Goal: Task Accomplishment & Management: Manage account settings

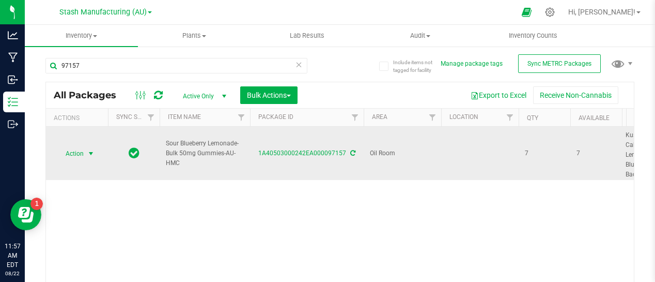
click at [91, 151] on span "select" at bounding box center [91, 153] width 8 height 8
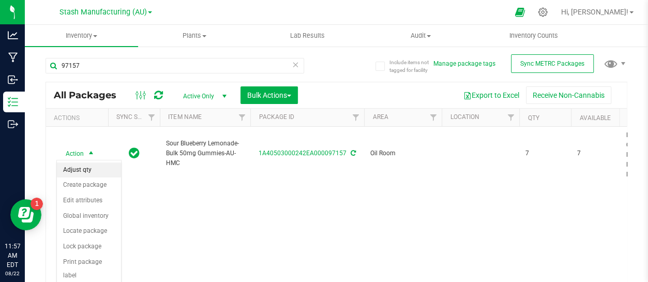
click at [84, 168] on li "Adjust qty" at bounding box center [89, 170] width 64 height 16
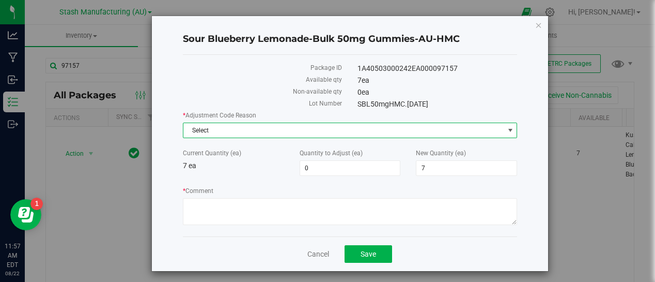
click at [226, 128] on span "Select" at bounding box center [343, 130] width 321 height 14
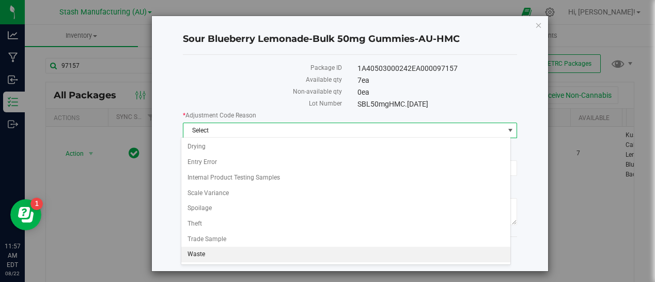
click at [208, 249] on li "Waste" at bounding box center [345, 255] width 329 height 16
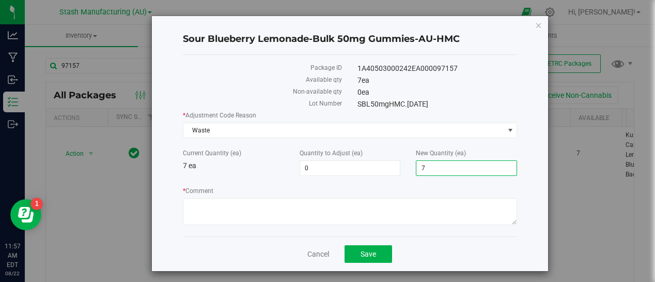
click at [435, 162] on span "7 7" at bounding box center [466, 168] width 101 height 16
type input "0"
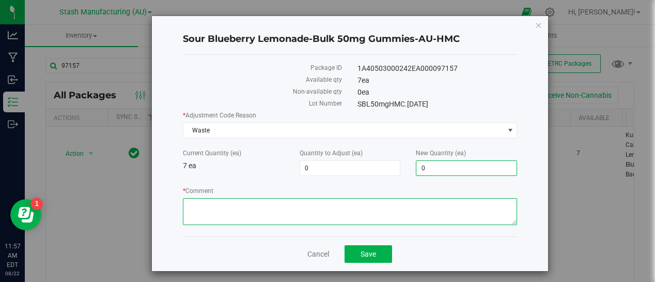
type input "-7"
type input "0"
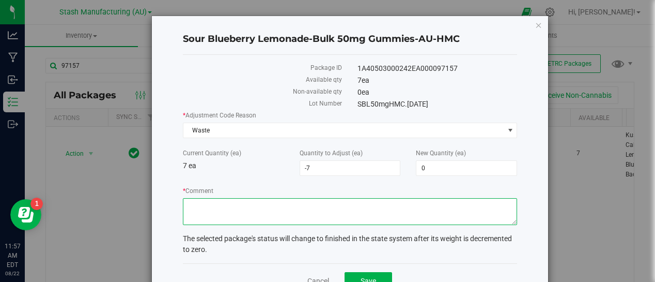
click at [253, 211] on textarea "* Comment" at bounding box center [350, 211] width 335 height 27
type textarea "Packaging Waste"
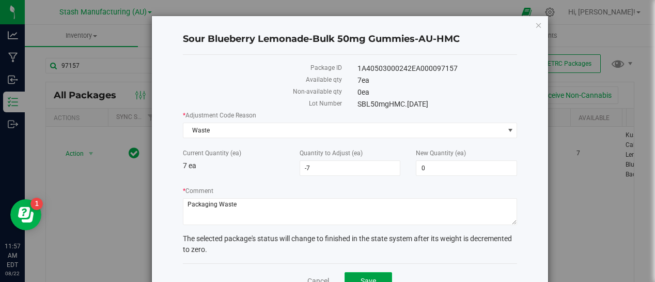
click at [371, 280] on span "Save" at bounding box center [369, 281] width 16 height 8
